Goal: Book appointment/travel/reservation

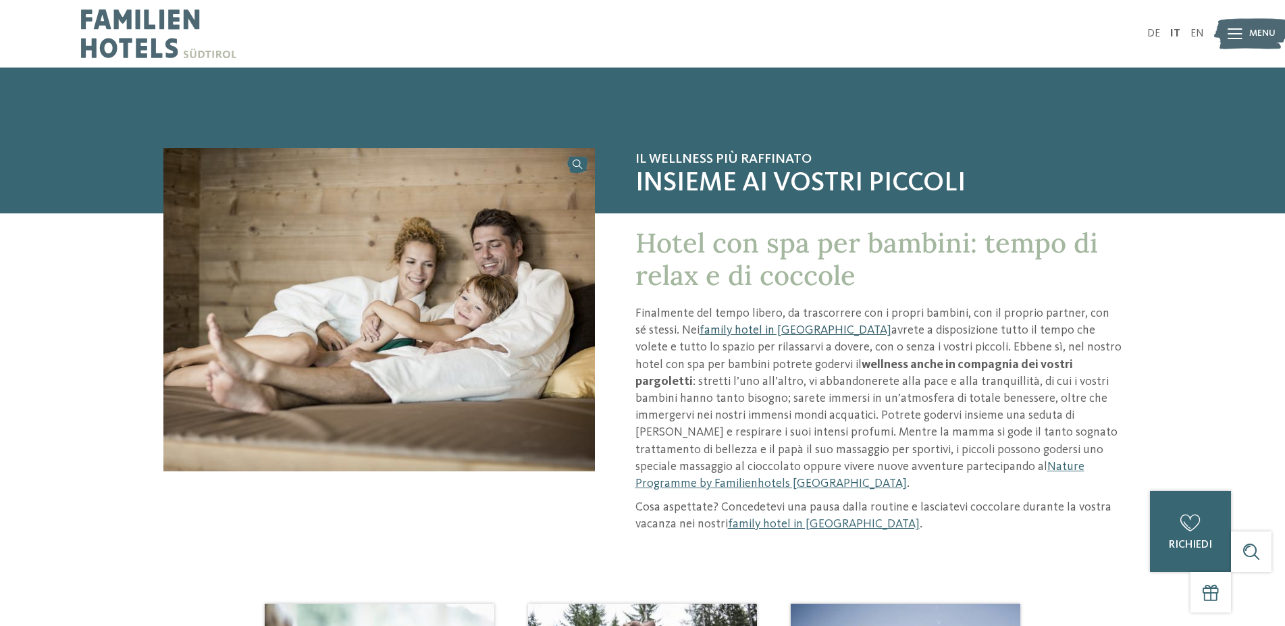
click at [754, 331] on link "family hotel in [GEOGRAPHIC_DATA]" at bounding box center [796, 330] width 192 height 12
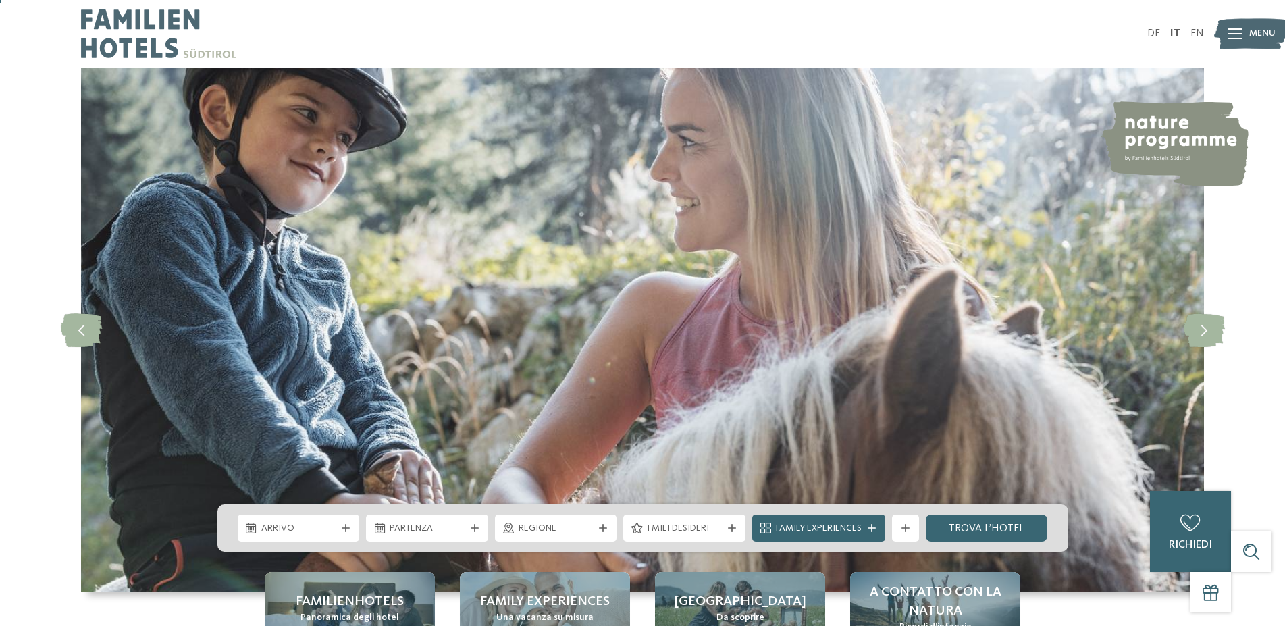
scroll to position [138, 0]
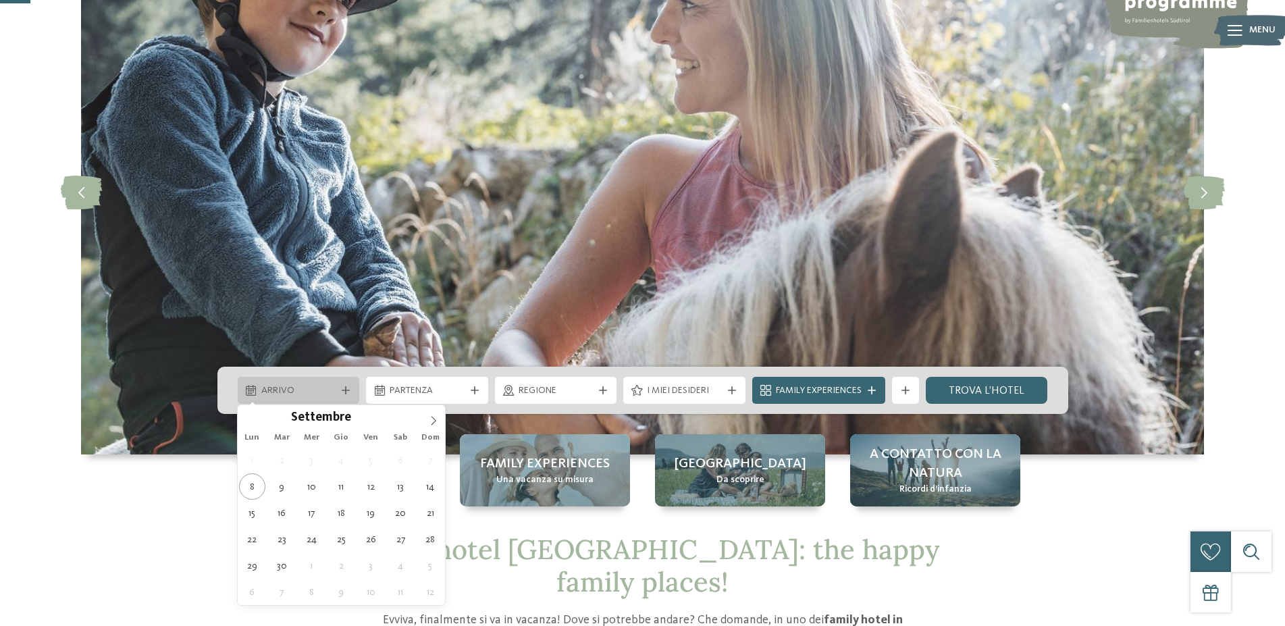
click at [334, 392] on span "Arrivo" at bounding box center [298, 391] width 75 height 14
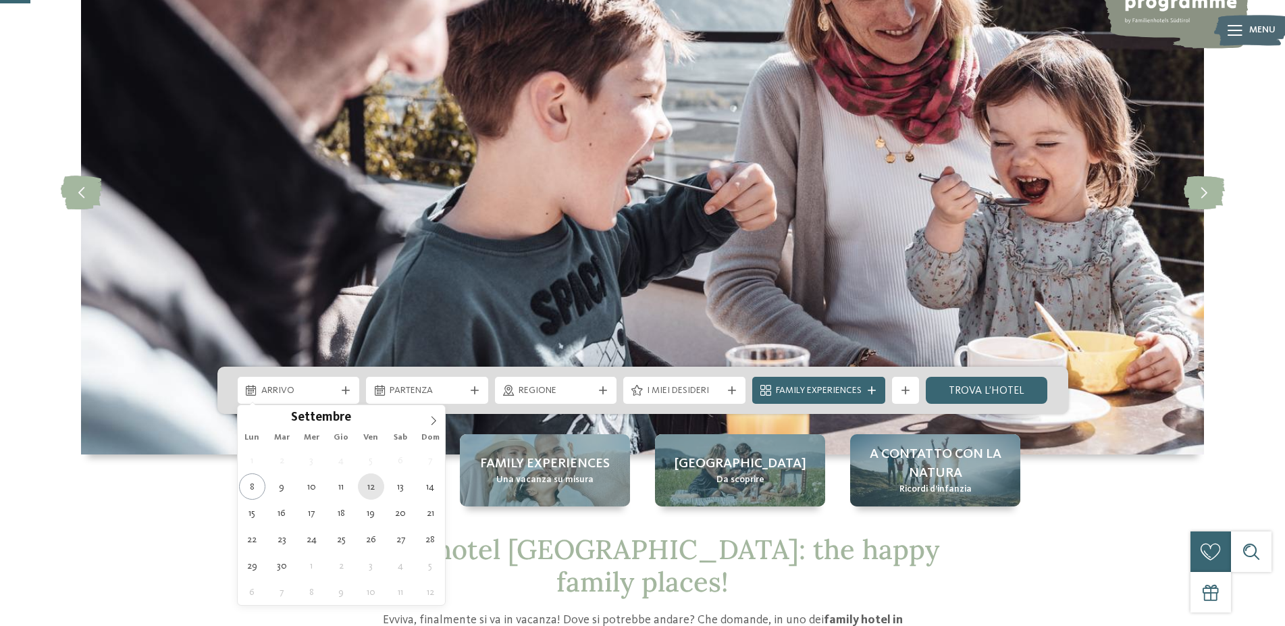
type div "[DATE]"
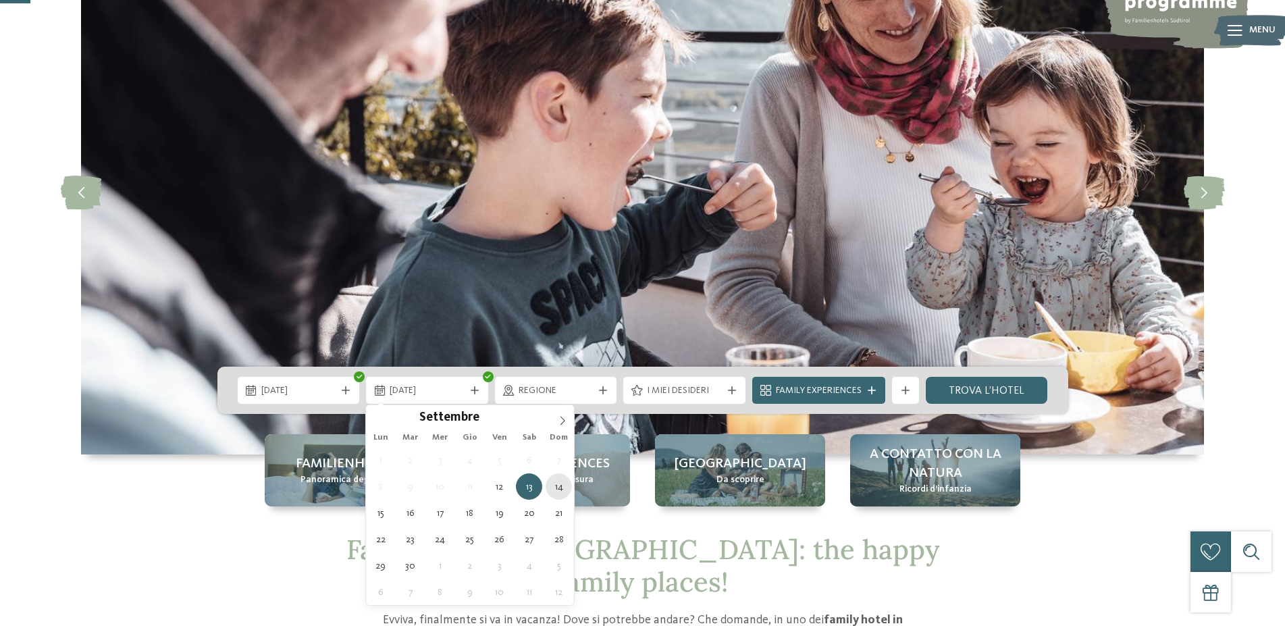
type div "[DATE]"
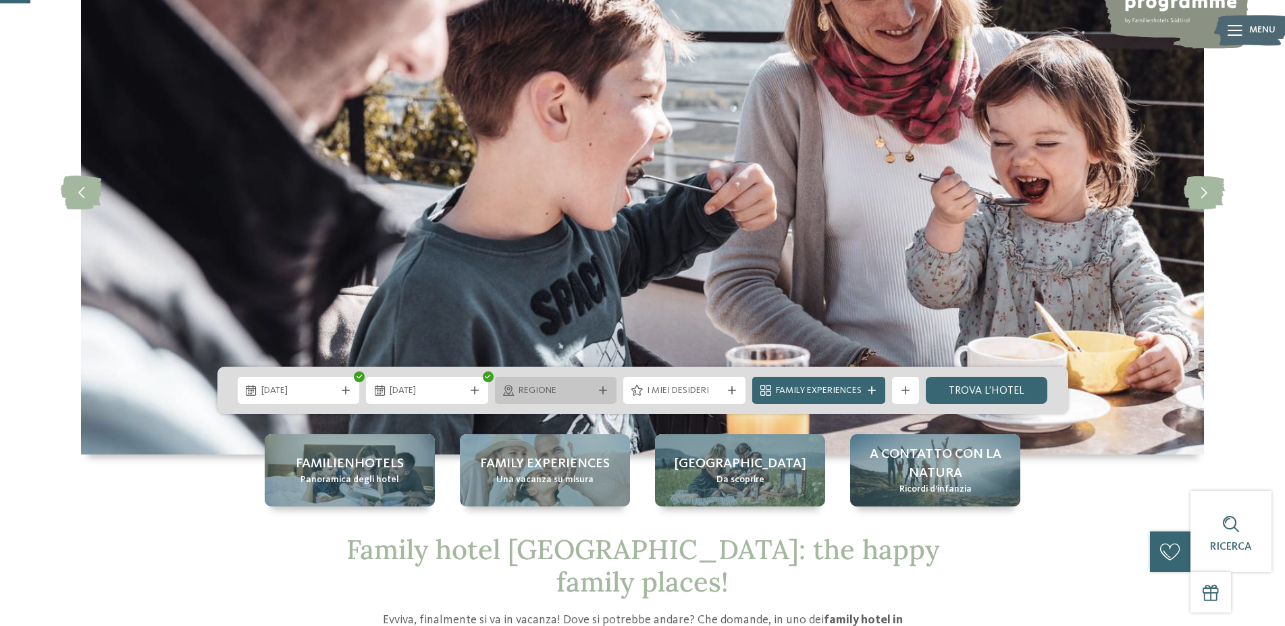
click at [550, 396] on span "Regione" at bounding box center [556, 391] width 75 height 14
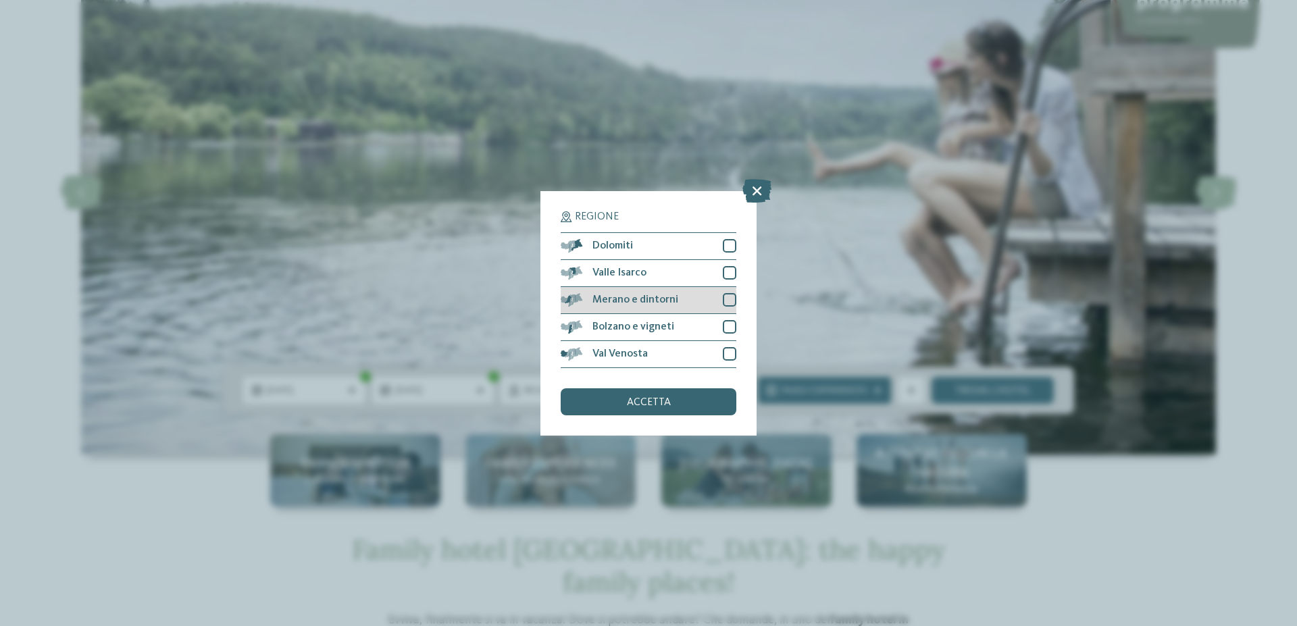
click at [643, 301] on span "Merano e dintorni" at bounding box center [635, 299] width 86 height 11
click at [708, 328] on div "Bolzano e vigneti" at bounding box center [648, 327] width 176 height 27
click at [658, 402] on span "accetta" at bounding box center [649, 402] width 44 height 11
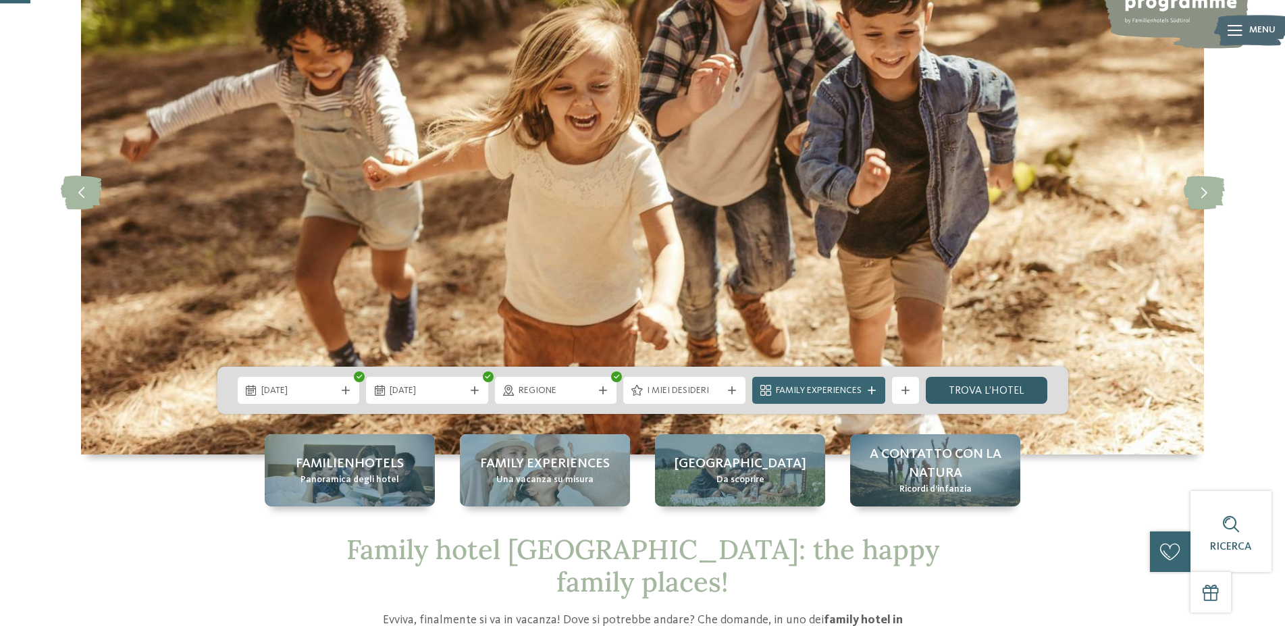
click at [981, 390] on link "trova l’hotel" at bounding box center [987, 390] width 122 height 27
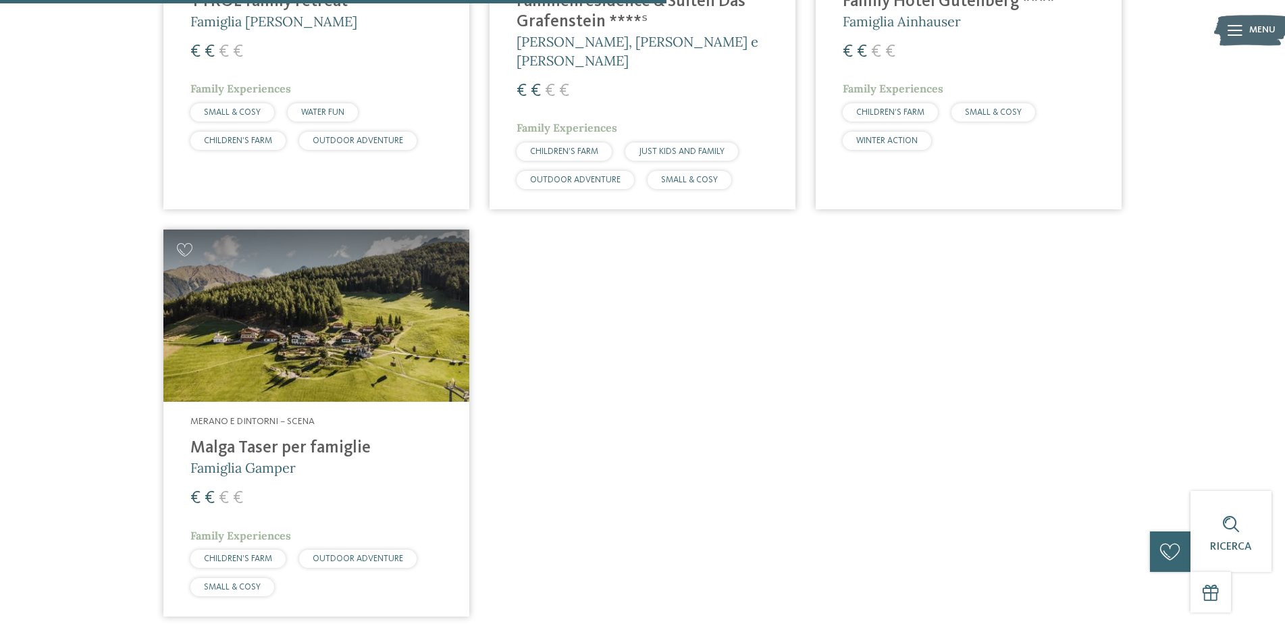
scroll to position [787, 0]
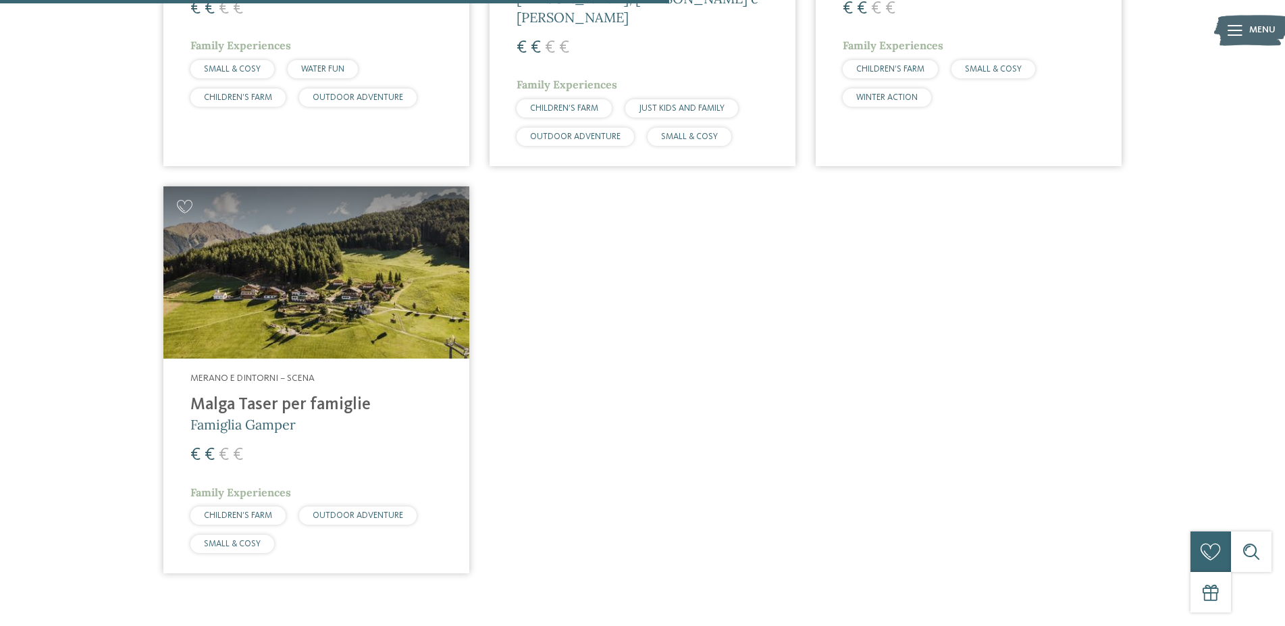
click at [332, 300] on img at bounding box center [316, 272] width 306 height 172
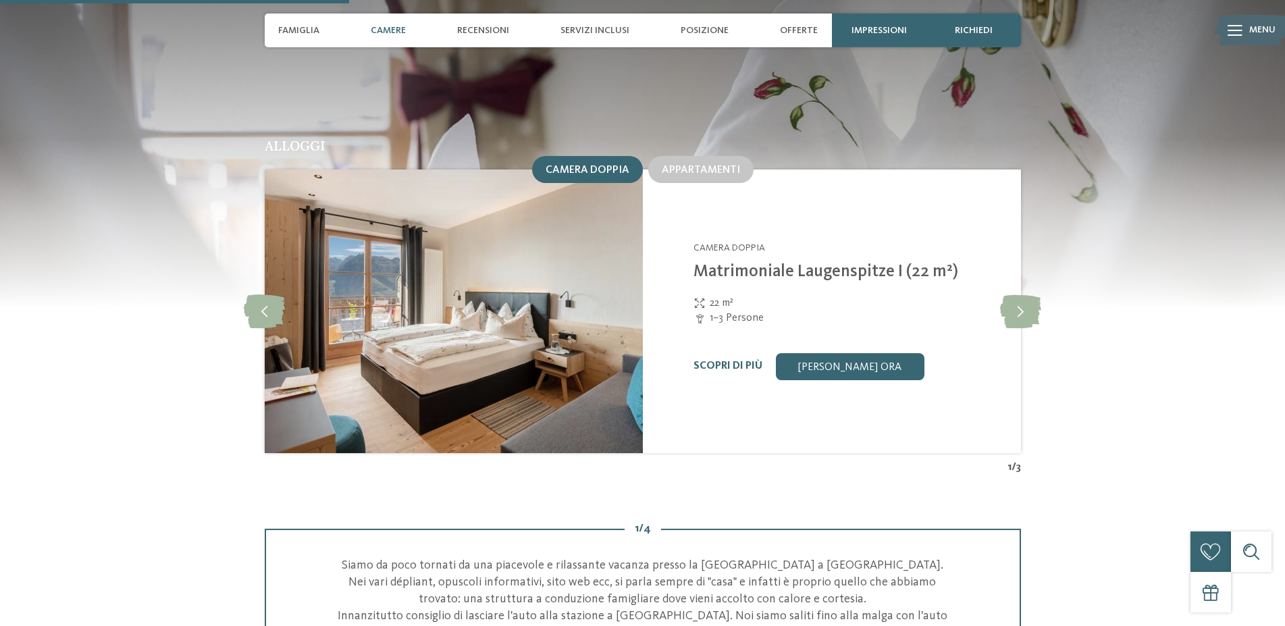
scroll to position [1446, 0]
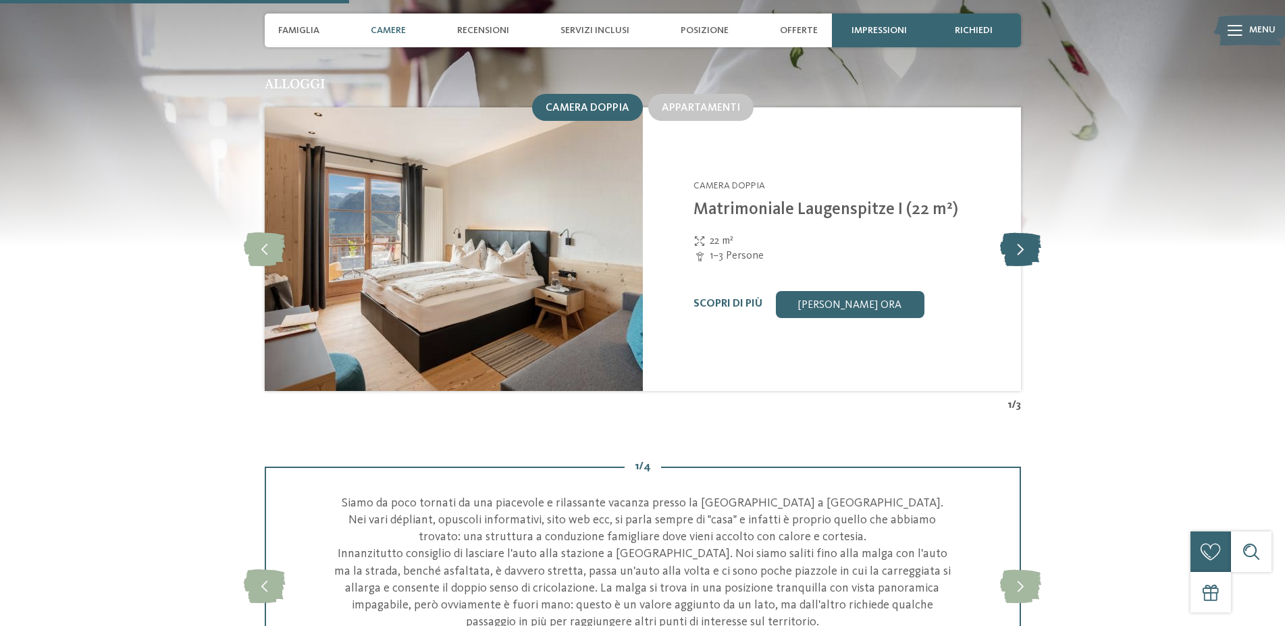
click at [1018, 253] on icon at bounding box center [1020, 249] width 41 height 34
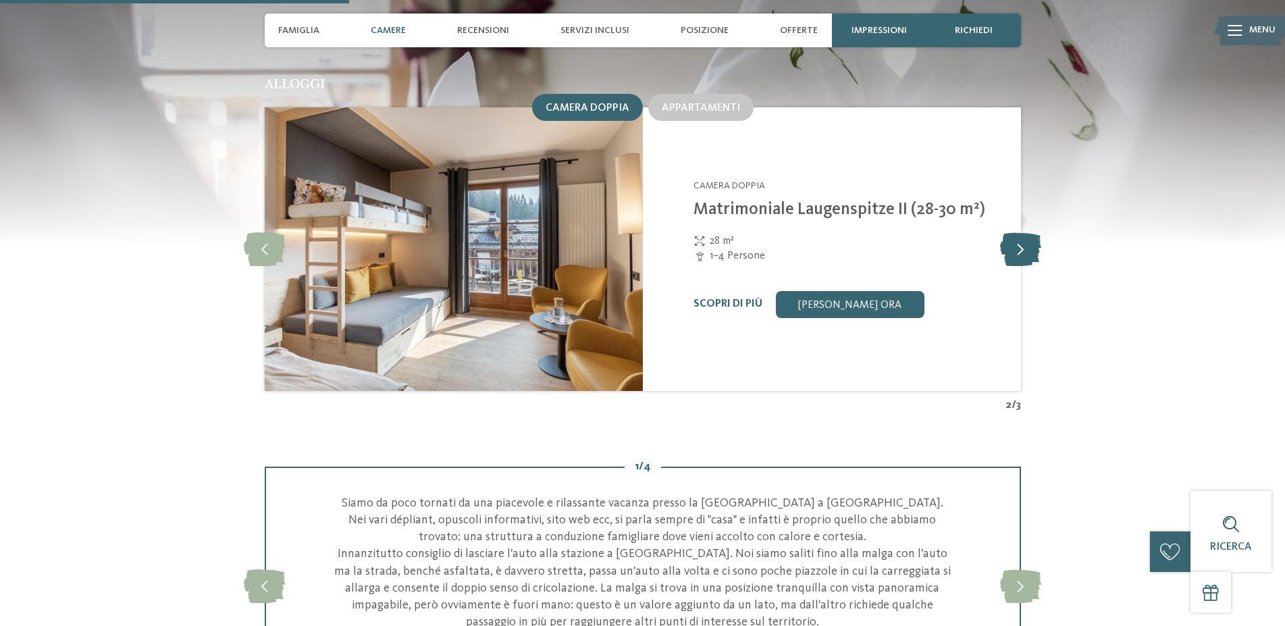
click at [1018, 253] on icon at bounding box center [1020, 249] width 41 height 34
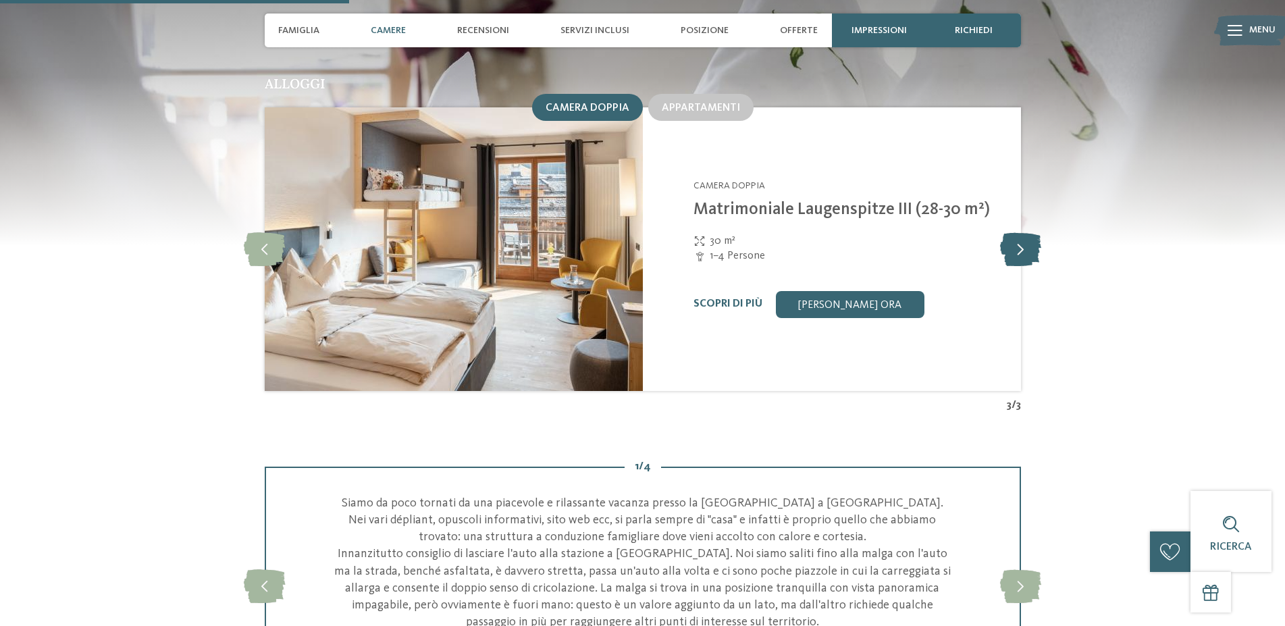
click at [1018, 253] on icon at bounding box center [1020, 249] width 41 height 34
